Goal: Book appointment/travel/reservation

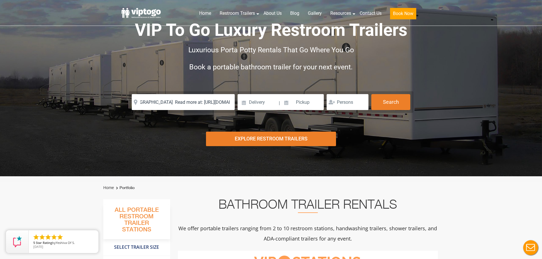
scroll to position [0, 56]
drag, startPoint x: 232, startPoint y: 103, endPoint x: 344, endPoint y: 100, distance: 112.5
click at [344, 100] on div "Please Input Valid address with zipcode Please Input Valid address with zipcode…" at bounding box center [271, 102] width 279 height 16
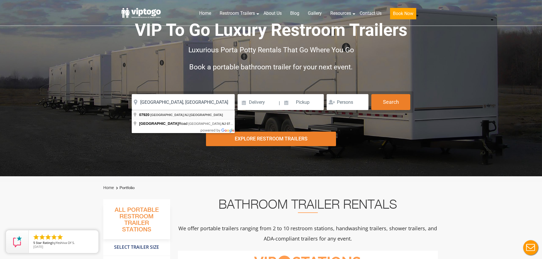
type input "[GEOGRAPHIC_DATA], [GEOGRAPHIC_DATA]"
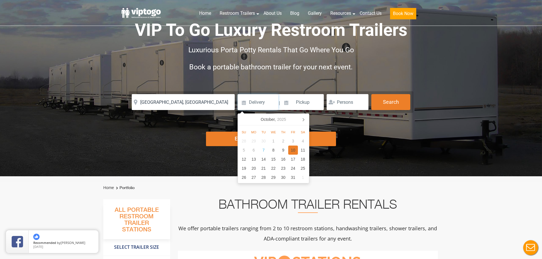
click at [292, 150] on div "10" at bounding box center [293, 150] width 10 height 9
type input "[DATE]"
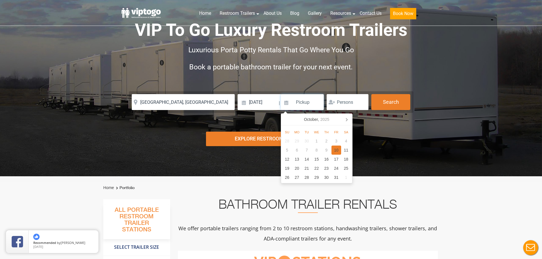
click at [333, 149] on div "10" at bounding box center [337, 150] width 10 height 9
type input "[DATE]"
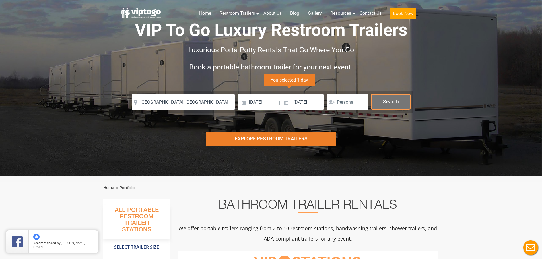
click at [397, 103] on button "Search" at bounding box center [390, 101] width 39 height 15
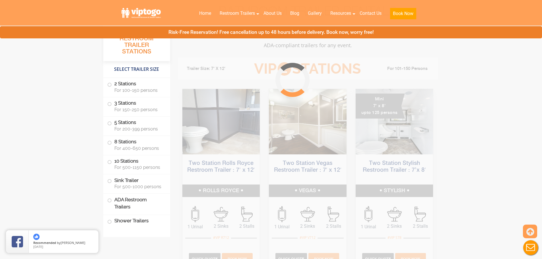
scroll to position [231, 0]
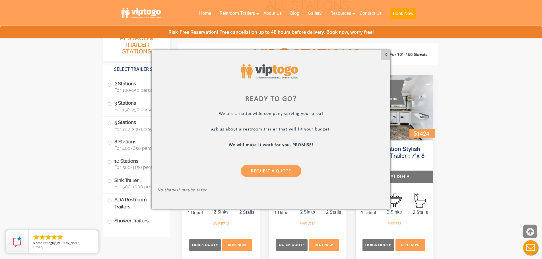
drag, startPoint x: 533, startPoint y: 232, endPoint x: 525, endPoint y: 226, distance: 10.2
click at [531, 226] on icon at bounding box center [531, 232] width 8 height 14
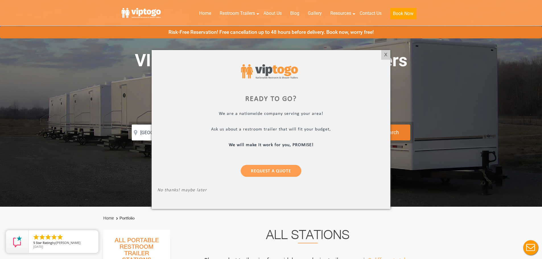
scroll to position [0, 0]
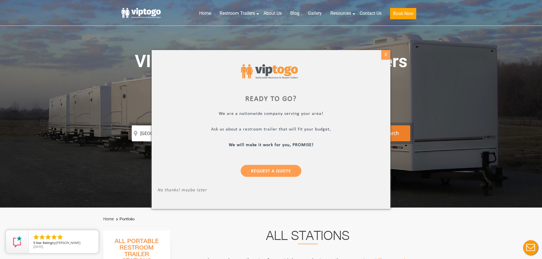
click at [385, 56] on div "X" at bounding box center [385, 55] width 9 height 10
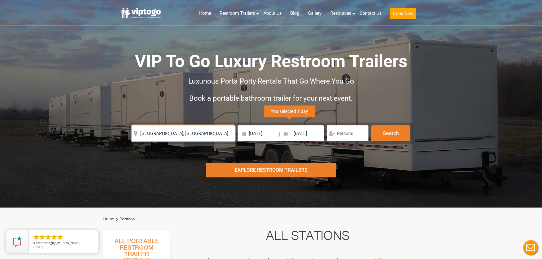
click at [157, 134] on input "[GEOGRAPHIC_DATA], [GEOGRAPHIC_DATA]" at bounding box center [183, 134] width 103 height 16
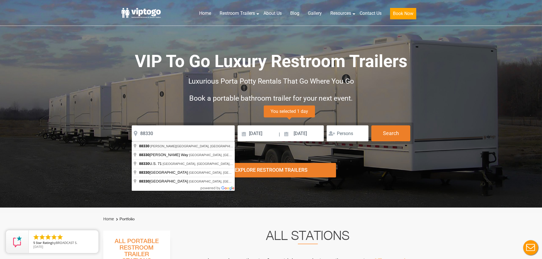
type input "[PERSON_NAME][GEOGRAPHIC_DATA], [GEOGRAPHIC_DATA]"
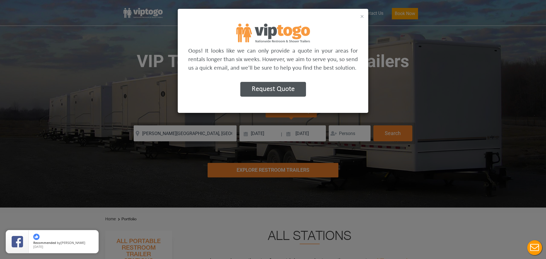
click at [362, 15] on button "×" at bounding box center [363, 16] width 4 height 7
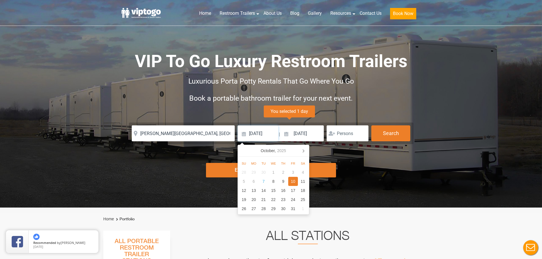
click at [269, 135] on input "[DATE]" at bounding box center [258, 134] width 41 height 16
click at [272, 194] on div "15" at bounding box center [274, 190] width 10 height 9
type input "[DATE]"
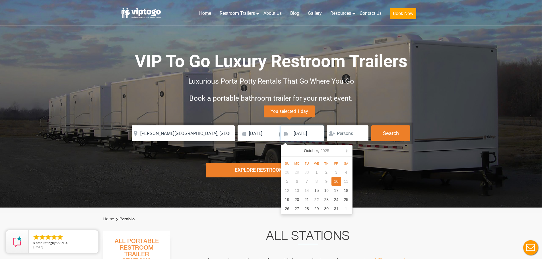
click at [303, 134] on input "[DATE]" at bounding box center [302, 134] width 43 height 16
click at [350, 150] on icon at bounding box center [346, 150] width 9 height 9
click at [316, 208] on div "31" at bounding box center [317, 208] width 10 height 9
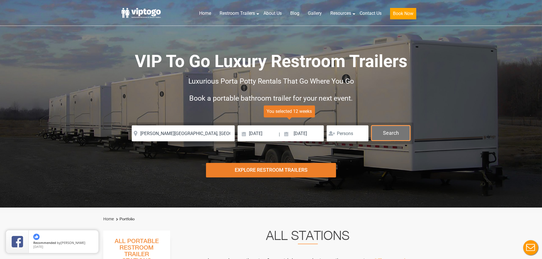
click at [387, 135] on button "Search" at bounding box center [390, 133] width 39 height 15
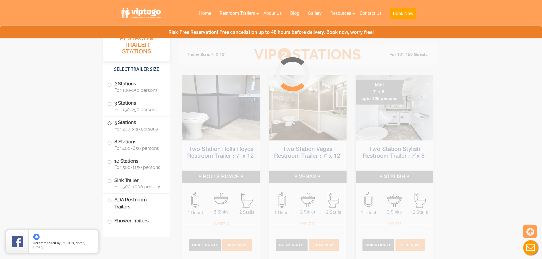
click at [127, 131] on span "For 200-399 persons" at bounding box center [138, 128] width 49 height 5
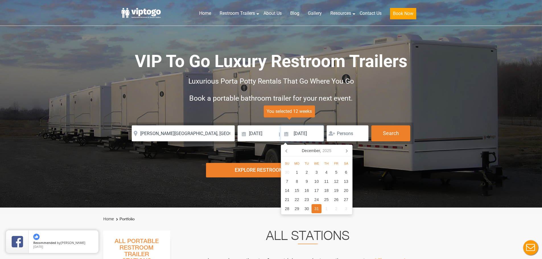
click at [294, 135] on input "[DATE]" at bounding box center [302, 134] width 43 height 16
click at [298, 173] on div "1" at bounding box center [297, 172] width 10 height 9
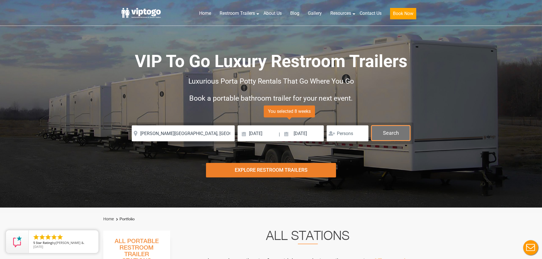
click at [399, 130] on button "Search" at bounding box center [390, 133] width 39 height 15
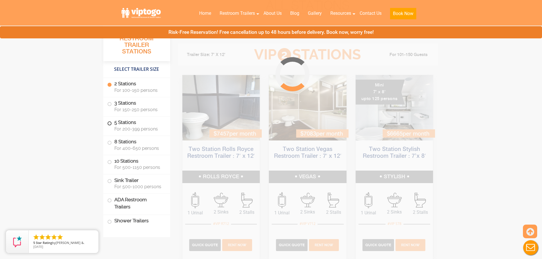
click at [125, 125] on label "5 Stations For 200-399 persons" at bounding box center [136, 126] width 59 height 18
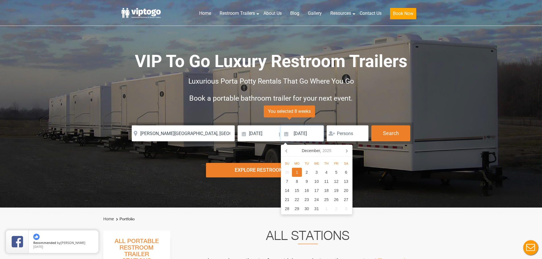
click at [310, 133] on input "[DATE]" at bounding box center [302, 134] width 43 height 16
click at [299, 190] on div "15" at bounding box center [297, 190] width 10 height 9
type input "[DATE]"
click at [386, 133] on button "Search" at bounding box center [390, 133] width 39 height 15
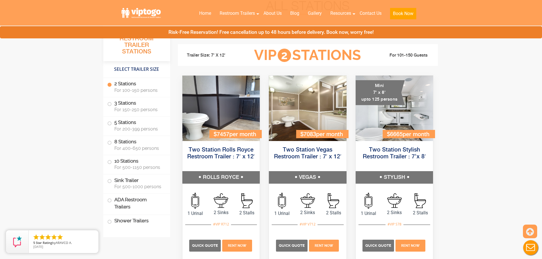
scroll to position [231, 0]
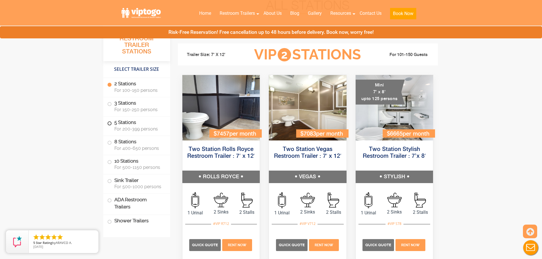
click at [130, 127] on span "For 200-399 persons" at bounding box center [138, 128] width 49 height 5
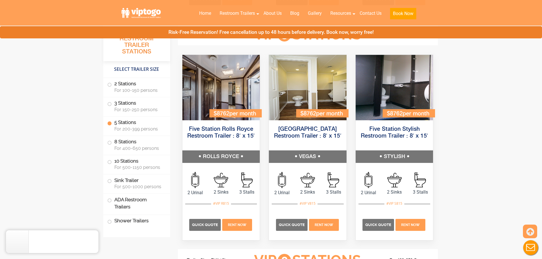
scroll to position [853, 0]
